Goal: Task Accomplishment & Management: Manage account settings

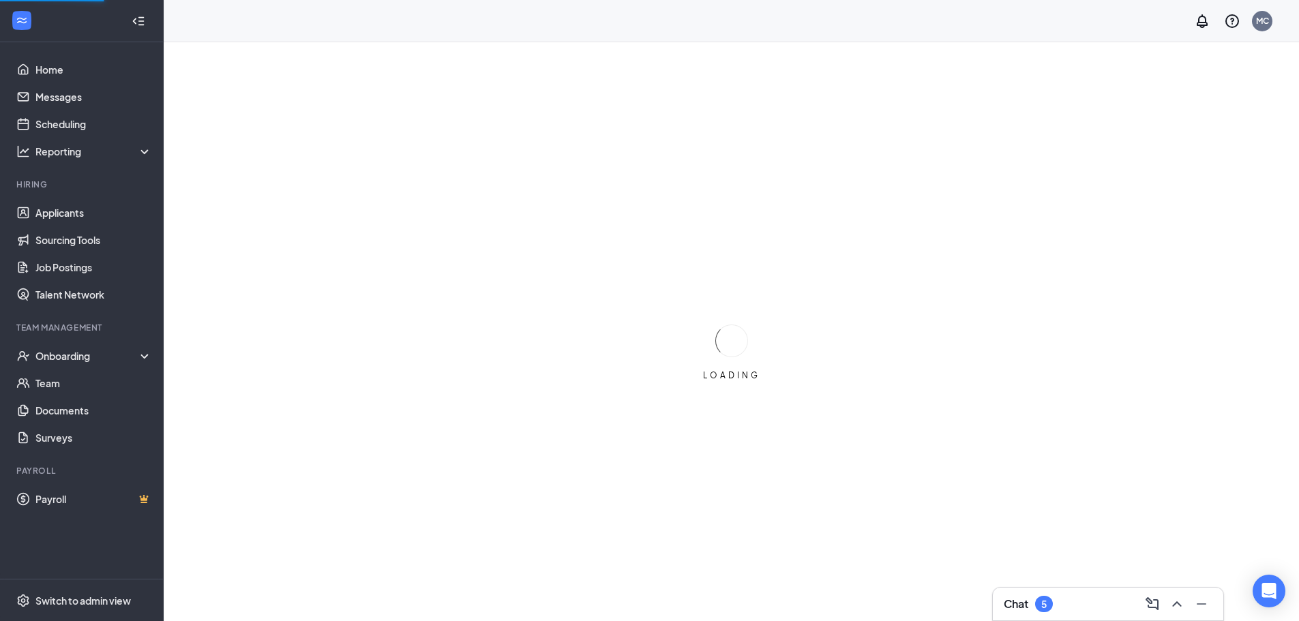
click at [1051, 606] on div "5" at bounding box center [1044, 604] width 18 height 16
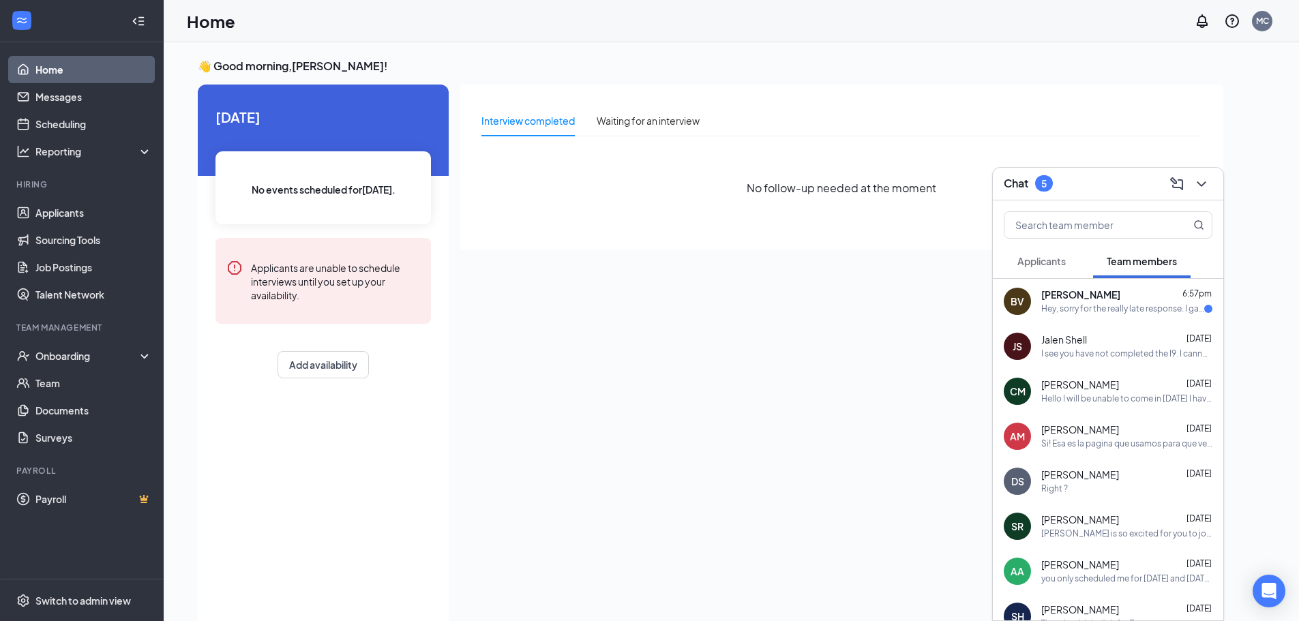
click at [1128, 313] on div "Hey, sorry for the really late response. I gave the manager on duty the first d…" at bounding box center [1122, 309] width 163 height 12
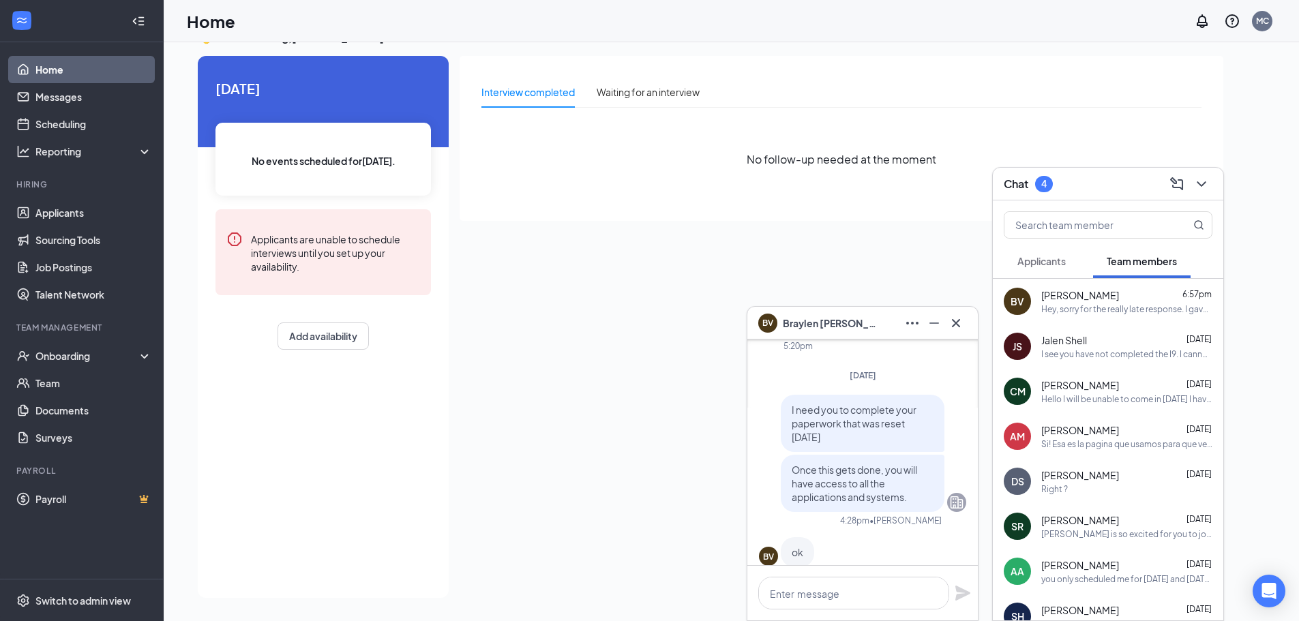
scroll to position [-545, 0]
click at [961, 331] on button at bounding box center [956, 323] width 22 height 22
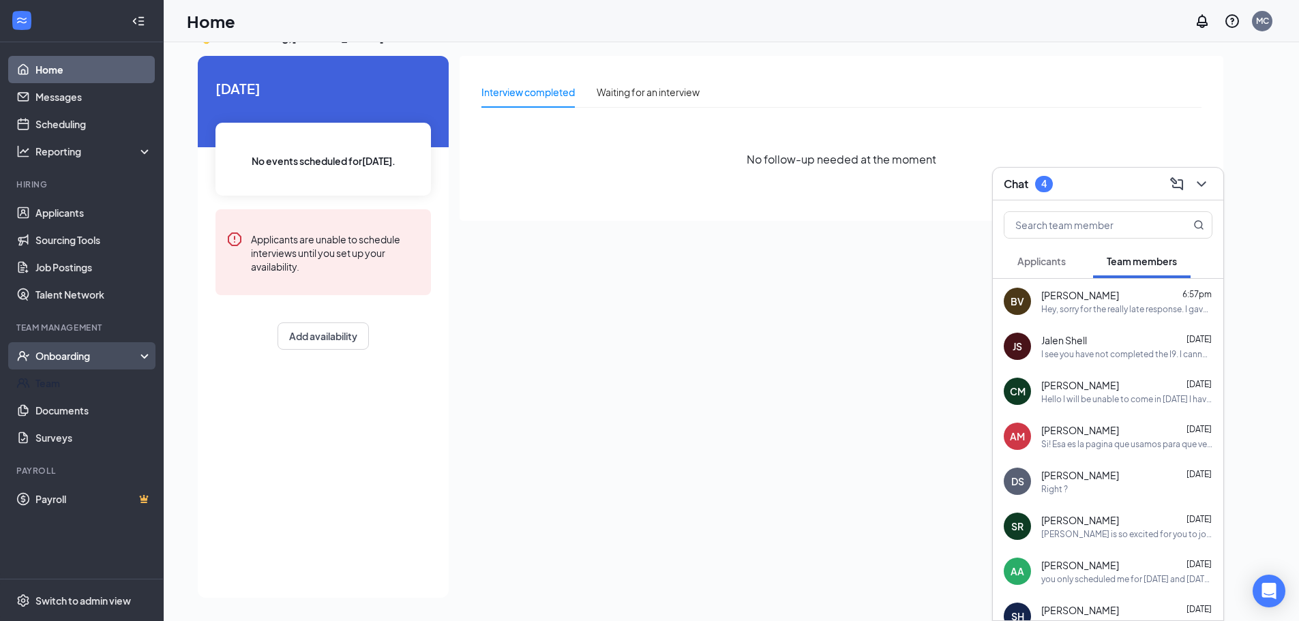
click at [100, 361] on div "Onboarding" at bounding box center [87, 356] width 105 height 14
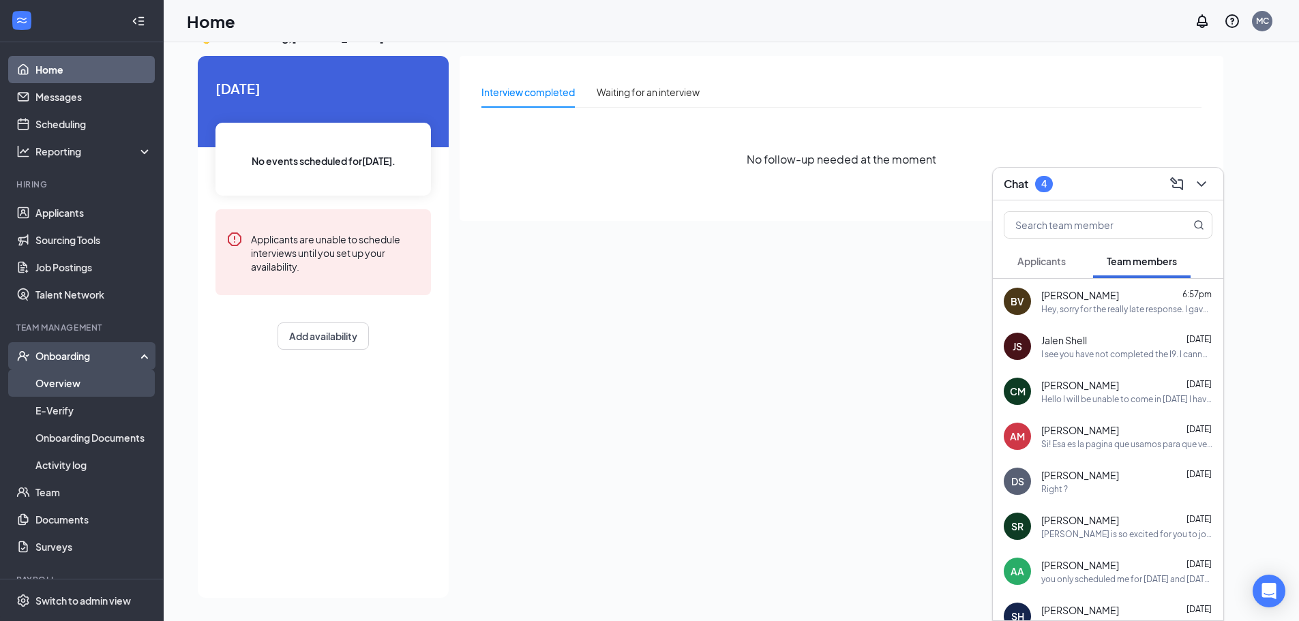
click at [89, 387] on link "Overview" at bounding box center [93, 383] width 117 height 27
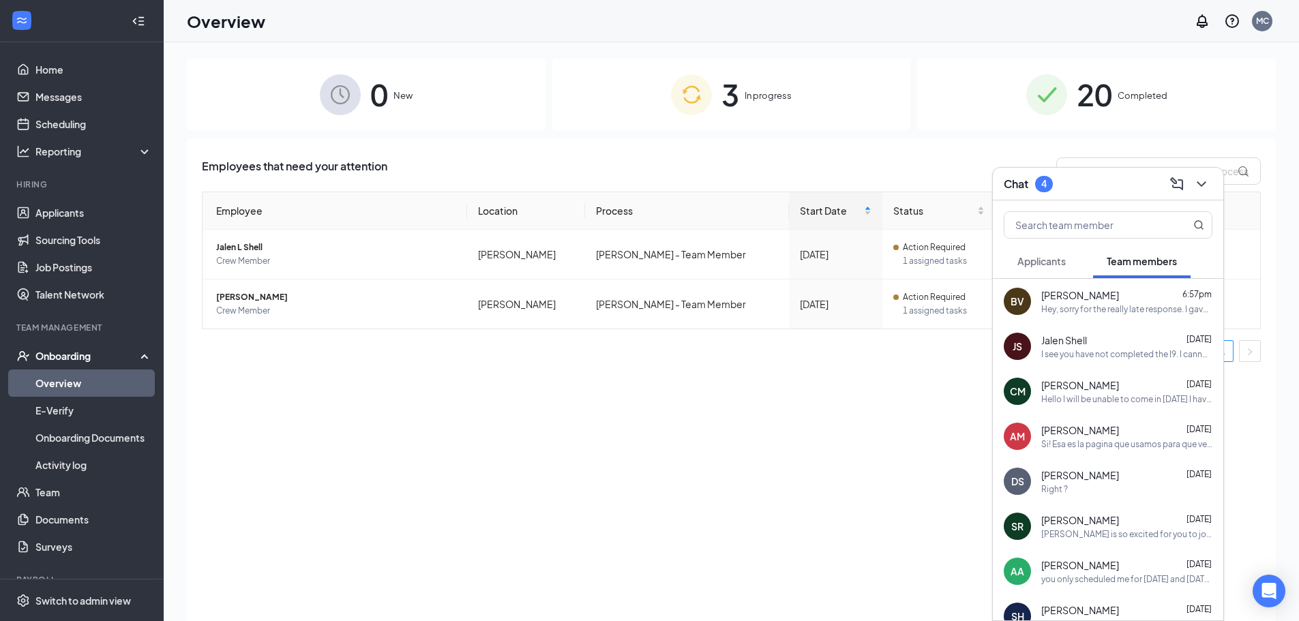
click at [1207, 196] on div "Chat 4" at bounding box center [1108, 184] width 230 height 33
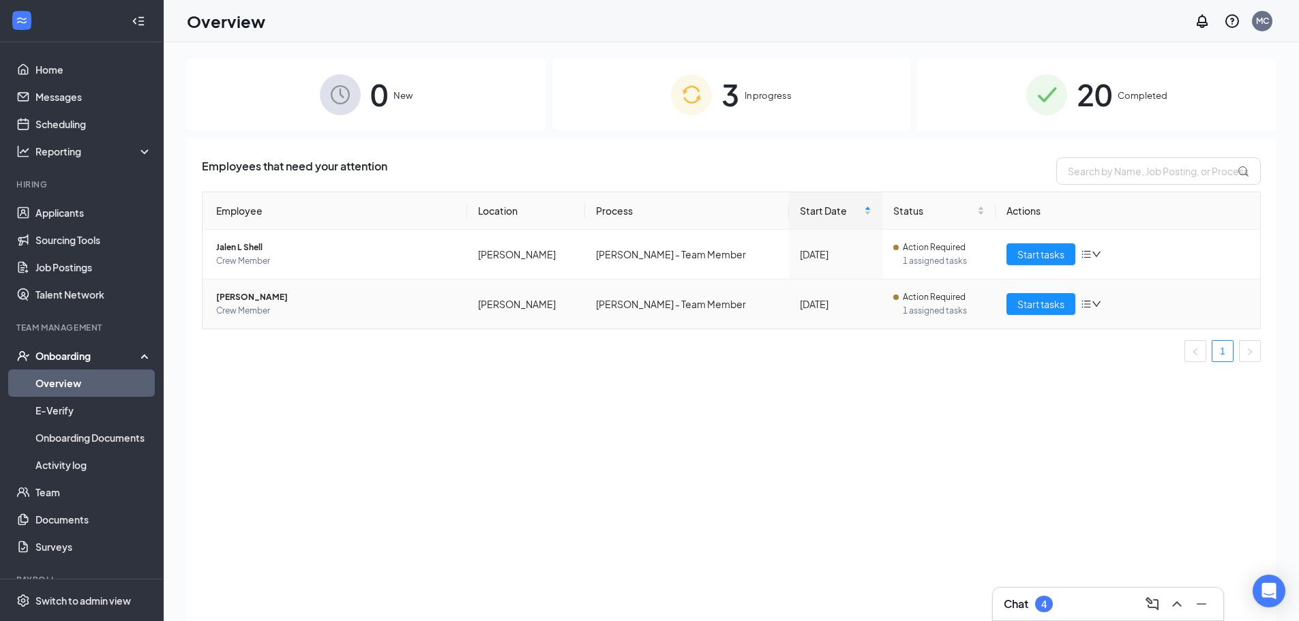
click at [960, 307] on span "1 assigned tasks" at bounding box center [944, 311] width 82 height 14
click at [908, 307] on span "1 assigned tasks" at bounding box center [944, 311] width 82 height 14
click at [254, 299] on span "[PERSON_NAME]" at bounding box center [336, 297] width 240 height 14
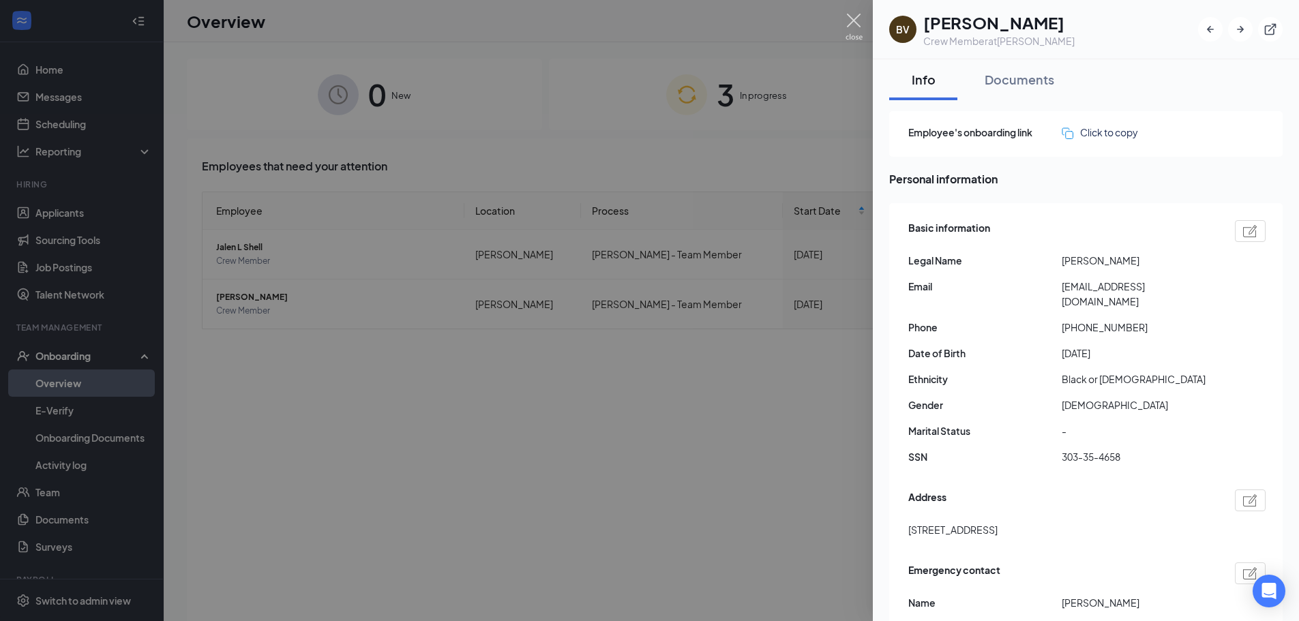
click at [851, 20] on img at bounding box center [853, 27] width 17 height 27
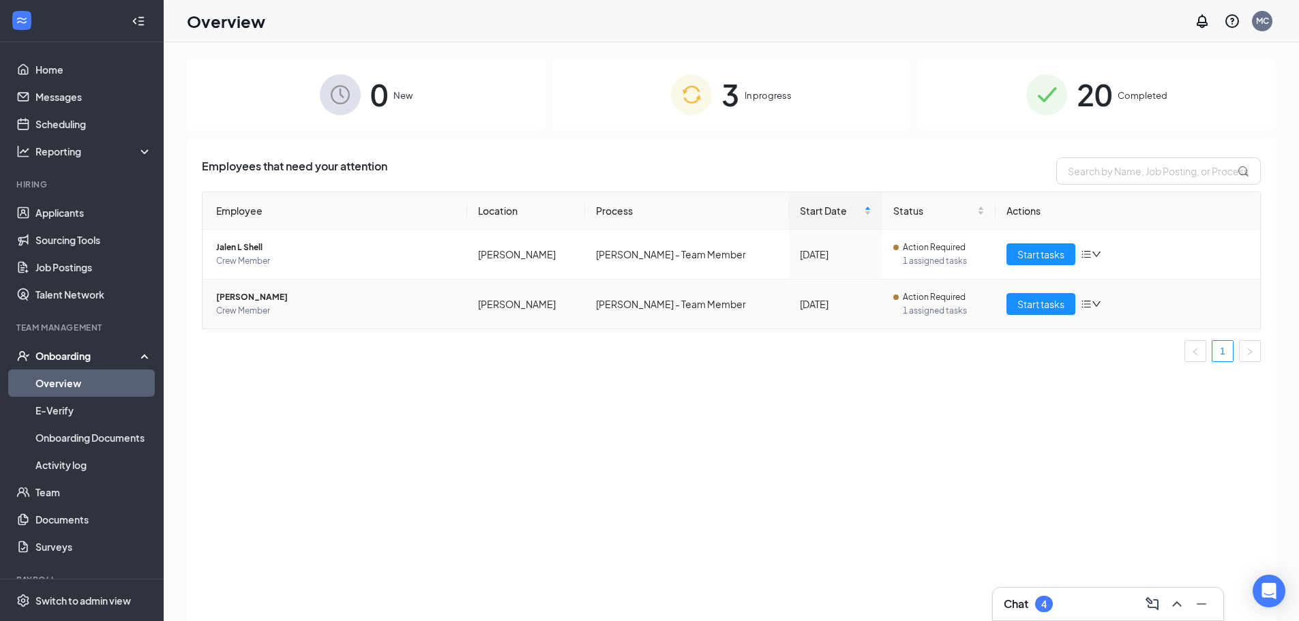
click at [933, 303] on span "Action Required" at bounding box center [934, 297] width 63 height 14
click at [909, 303] on span "Action Required" at bounding box center [934, 297] width 63 height 14
